Goal: Go to known website: Go to known website

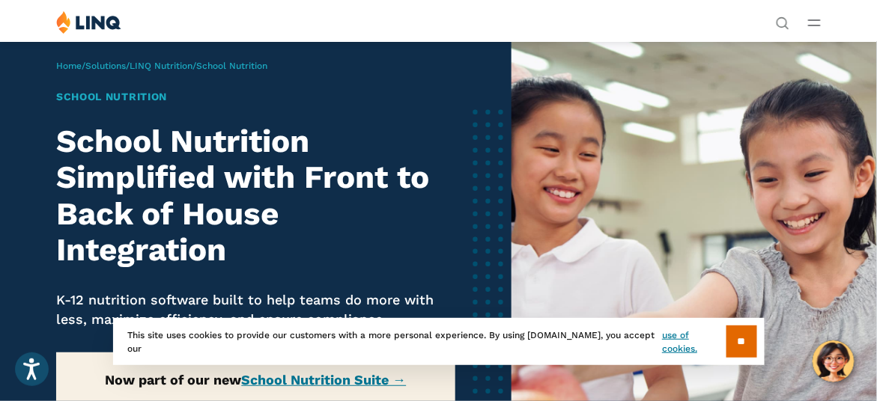
click at [820, 20] on line "Open Main Menu" at bounding box center [814, 20] width 11 height 0
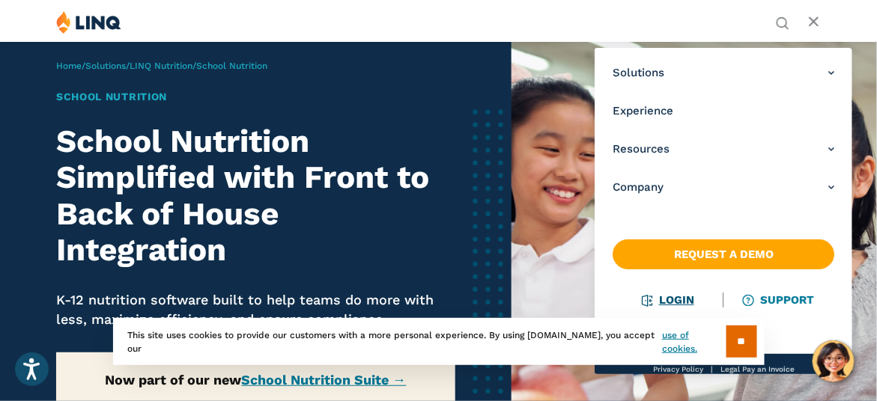
click at [672, 304] on link "Login" at bounding box center [668, 299] width 52 height 13
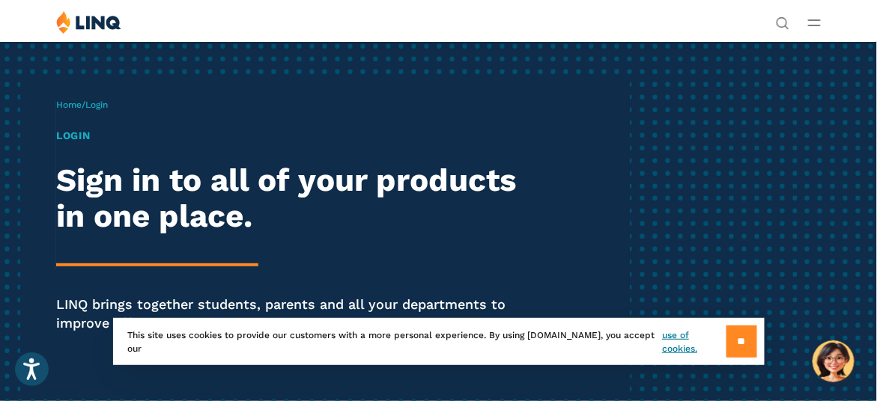
click at [745, 346] on input "**" at bounding box center [741, 342] width 31 height 32
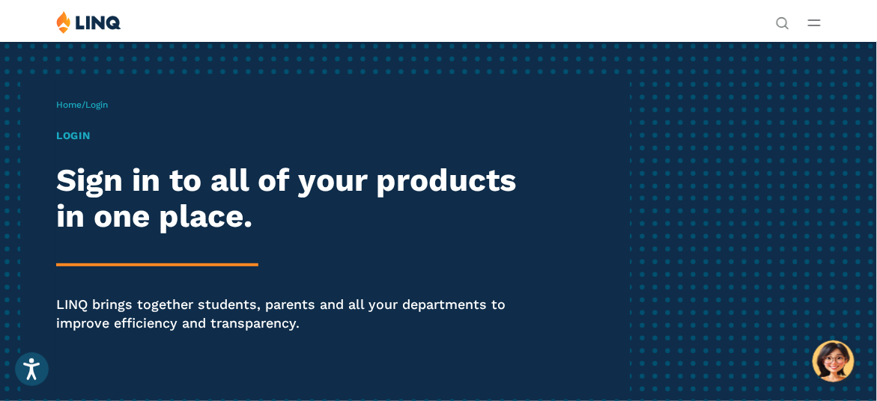
click at [81, 139] on h1 "Login" at bounding box center [296, 136] width 481 height 16
click at [107, 107] on span "Login" at bounding box center [96, 105] width 22 height 10
click at [70, 133] on h1 "Login" at bounding box center [296, 136] width 481 height 16
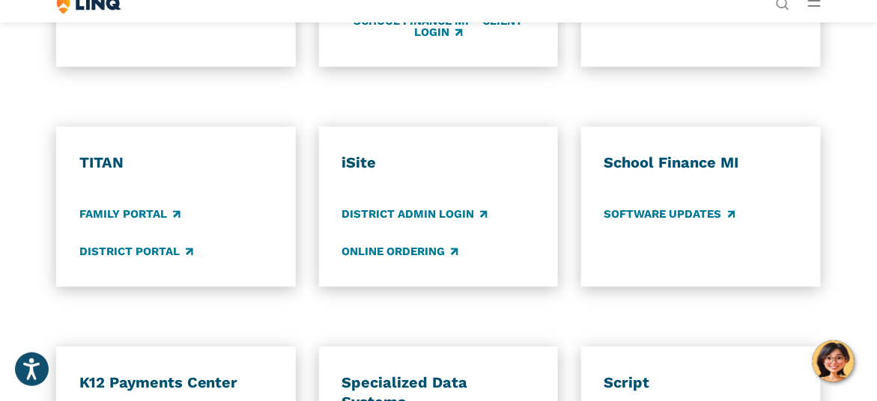
scroll to position [966, 0]
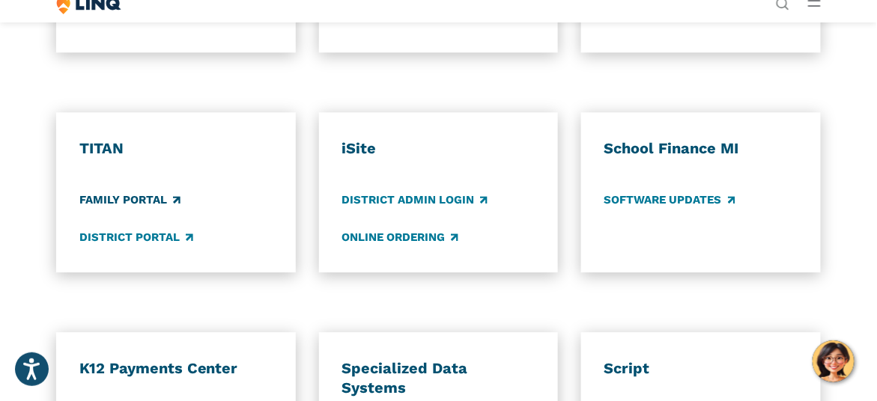
click at [103, 201] on link "Family Portal" at bounding box center [129, 200] width 101 height 16
